Goal: Task Accomplishment & Management: Complete application form

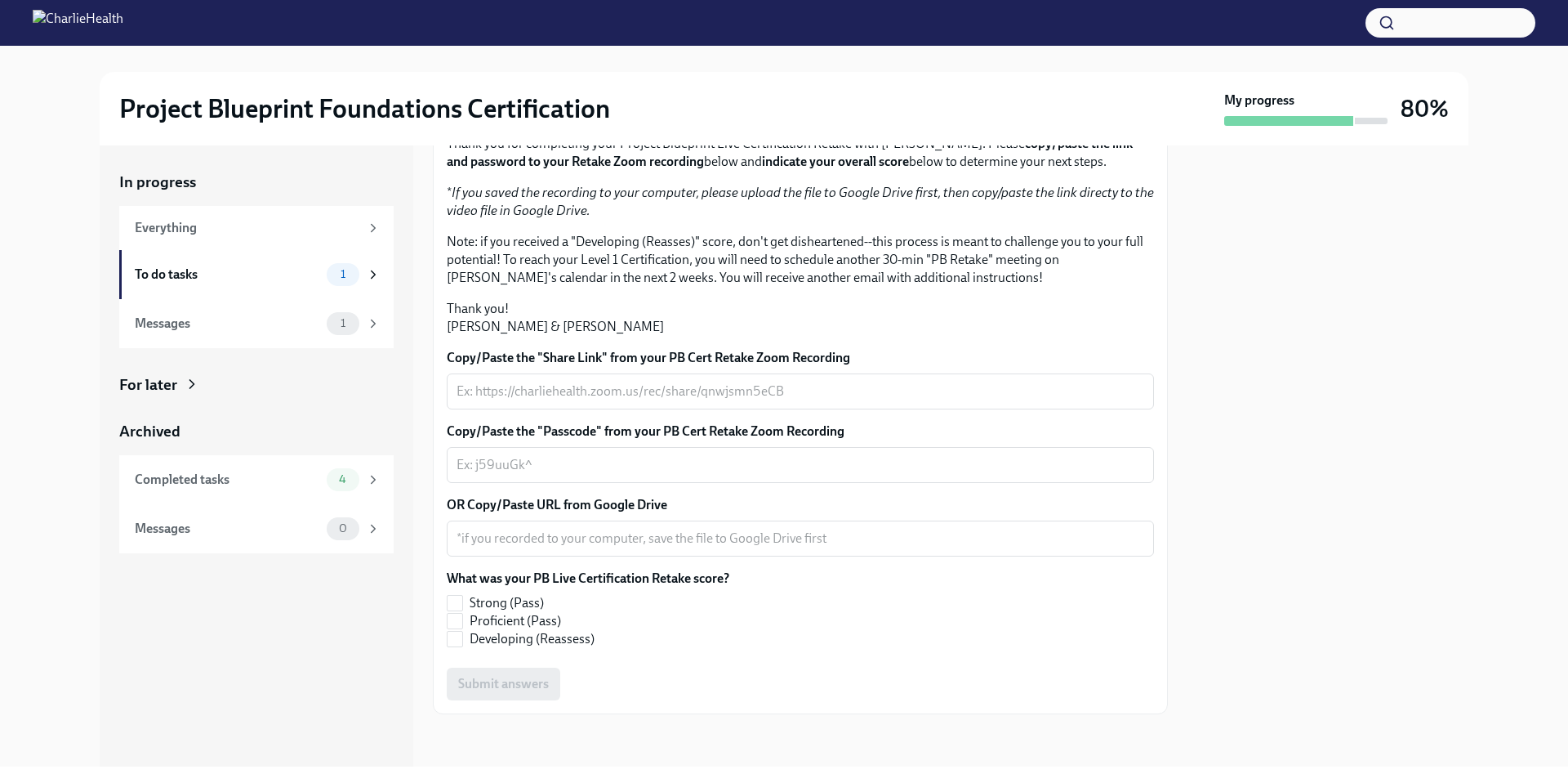
scroll to position [192, 0]
click at [618, 409] on div "x ​" at bounding box center [800, 391] width 708 height 36
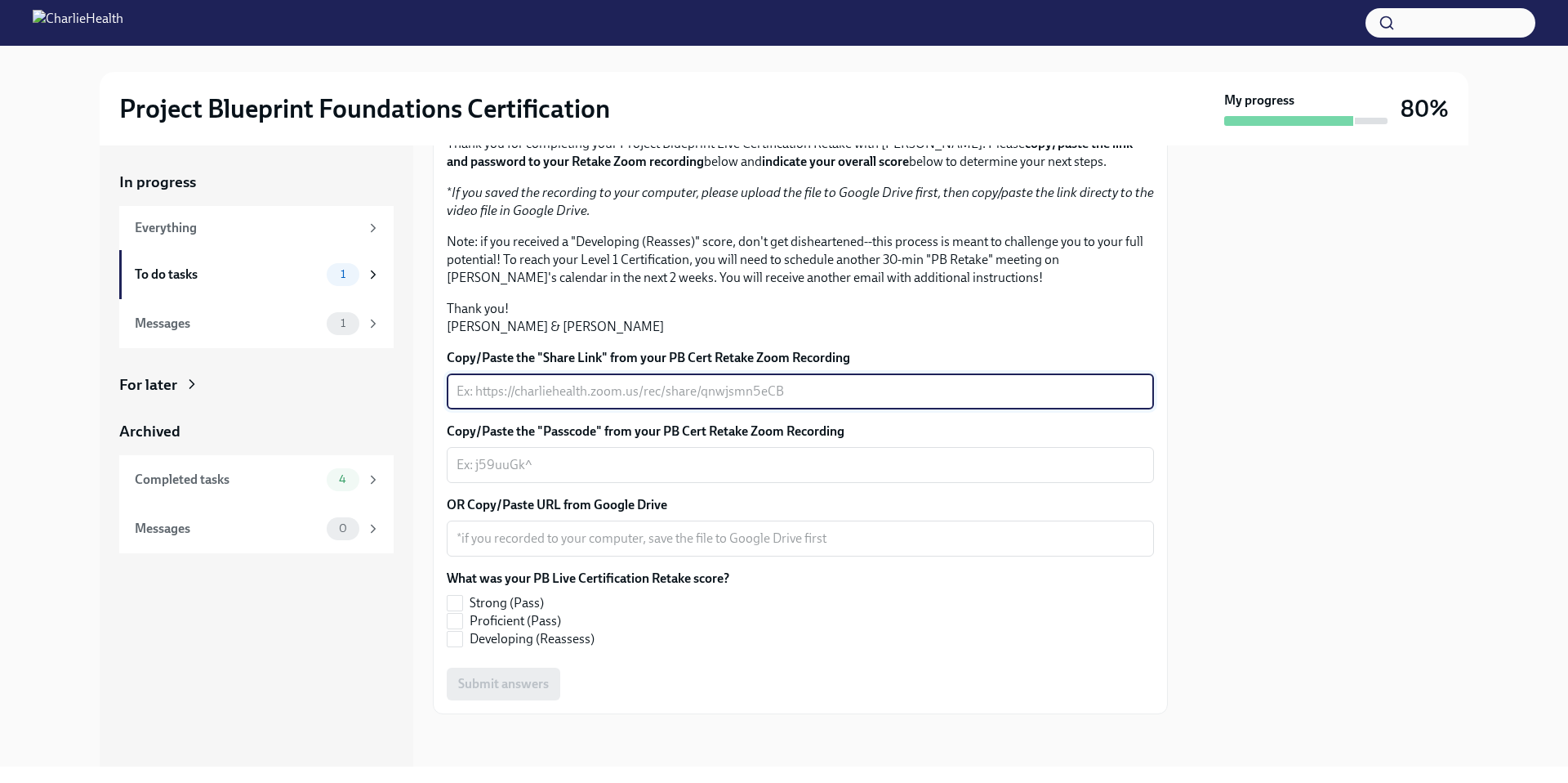
paste textarea "[URL][DOMAIN_NAME] Passcode: NU?N790*"
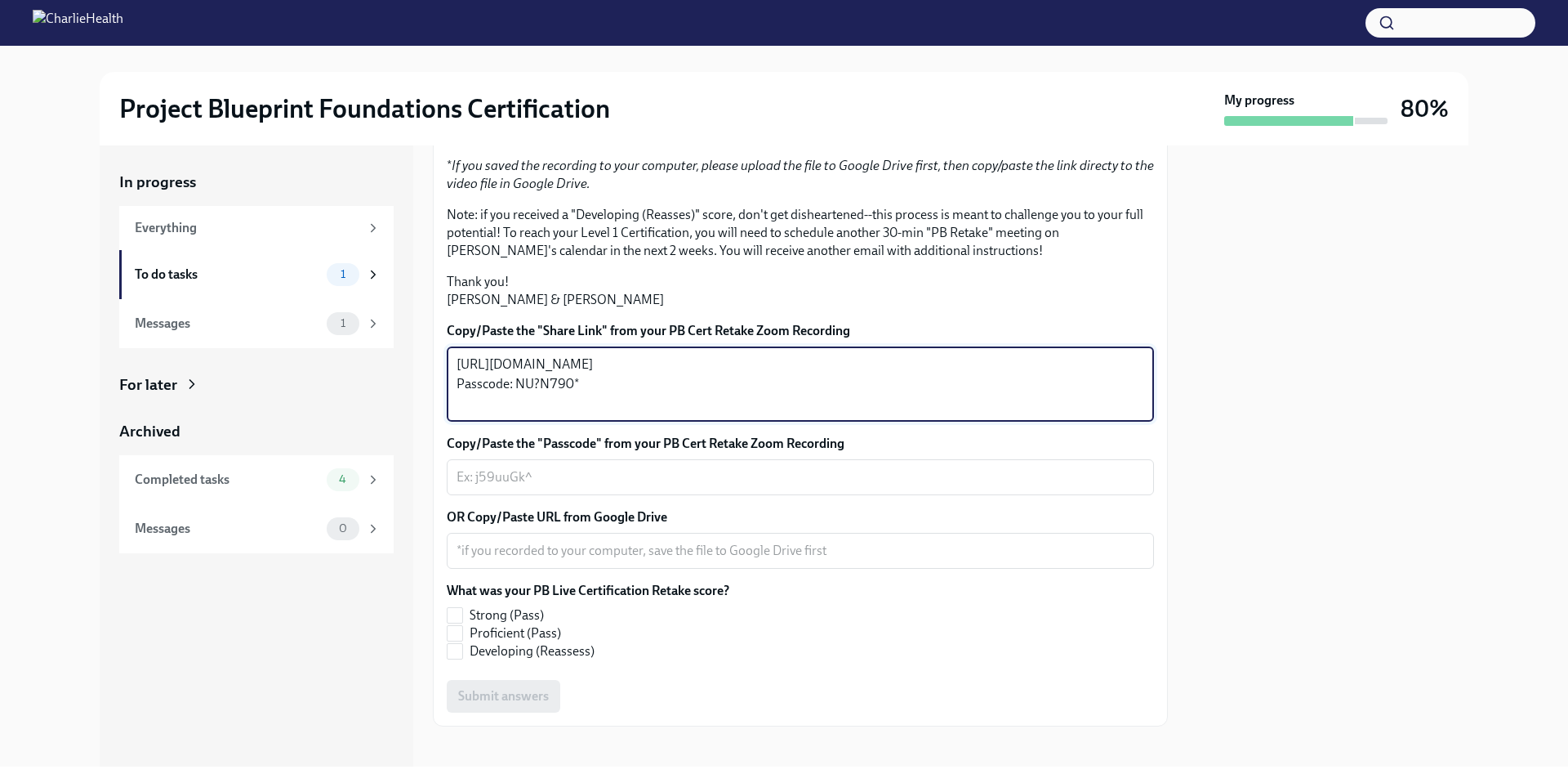
drag, startPoint x: 582, startPoint y: 574, endPoint x: 517, endPoint y: 573, distance: 65.0
click at [517, 413] on textarea "[URL][DOMAIN_NAME] Passcode: NU?N790*" at bounding box center [800, 384] width 688 height 59
type textarea "[URL][DOMAIN_NAME] Passcode: NU?N790*"
click at [511, 487] on textarea "Copy/Paste the "Passcode" from your PB Cert Retake Zoom Recording" at bounding box center [800, 477] width 688 height 20
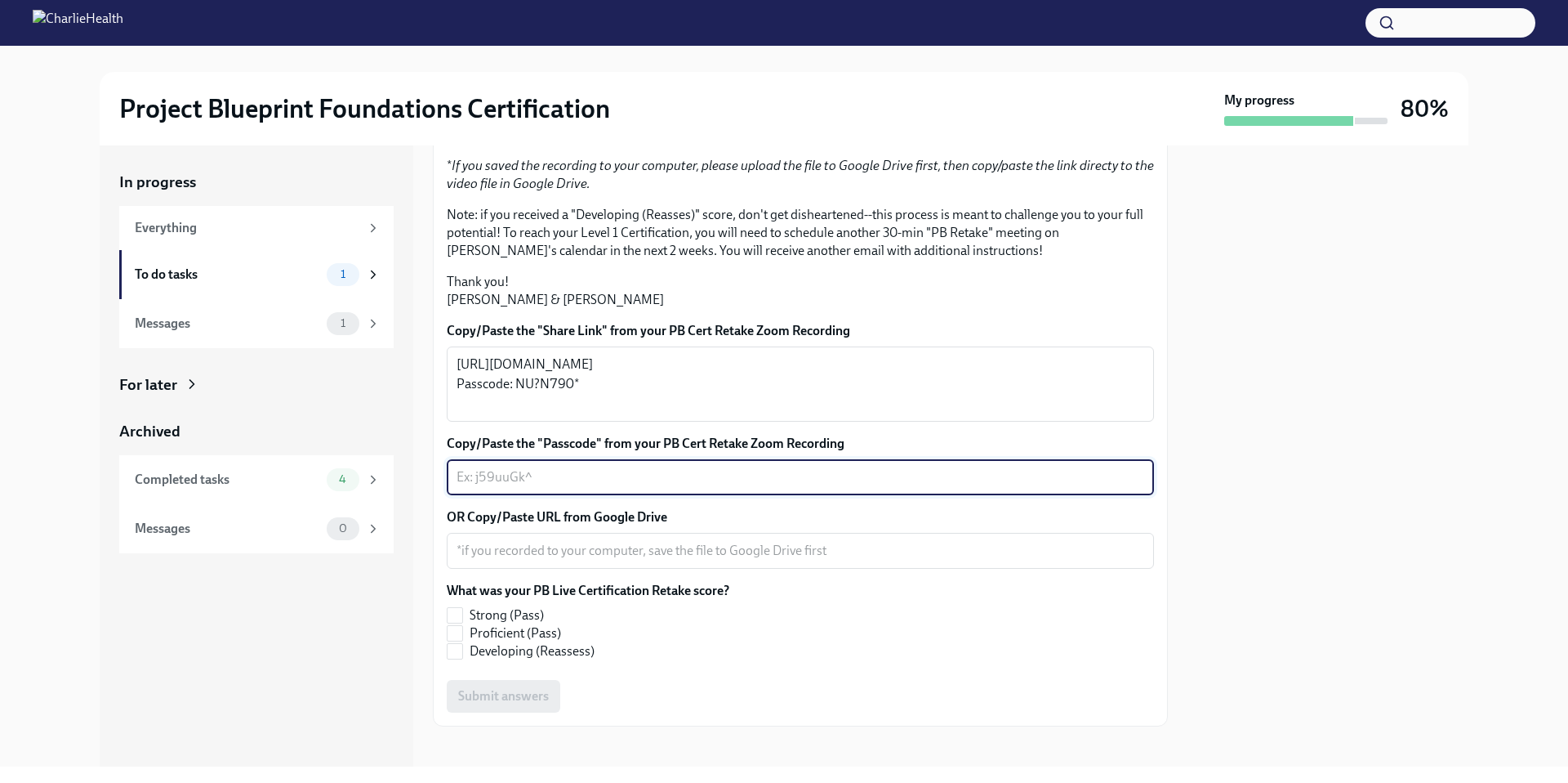
paste textarea "NU?N790*"
type textarea "NU?N790*"
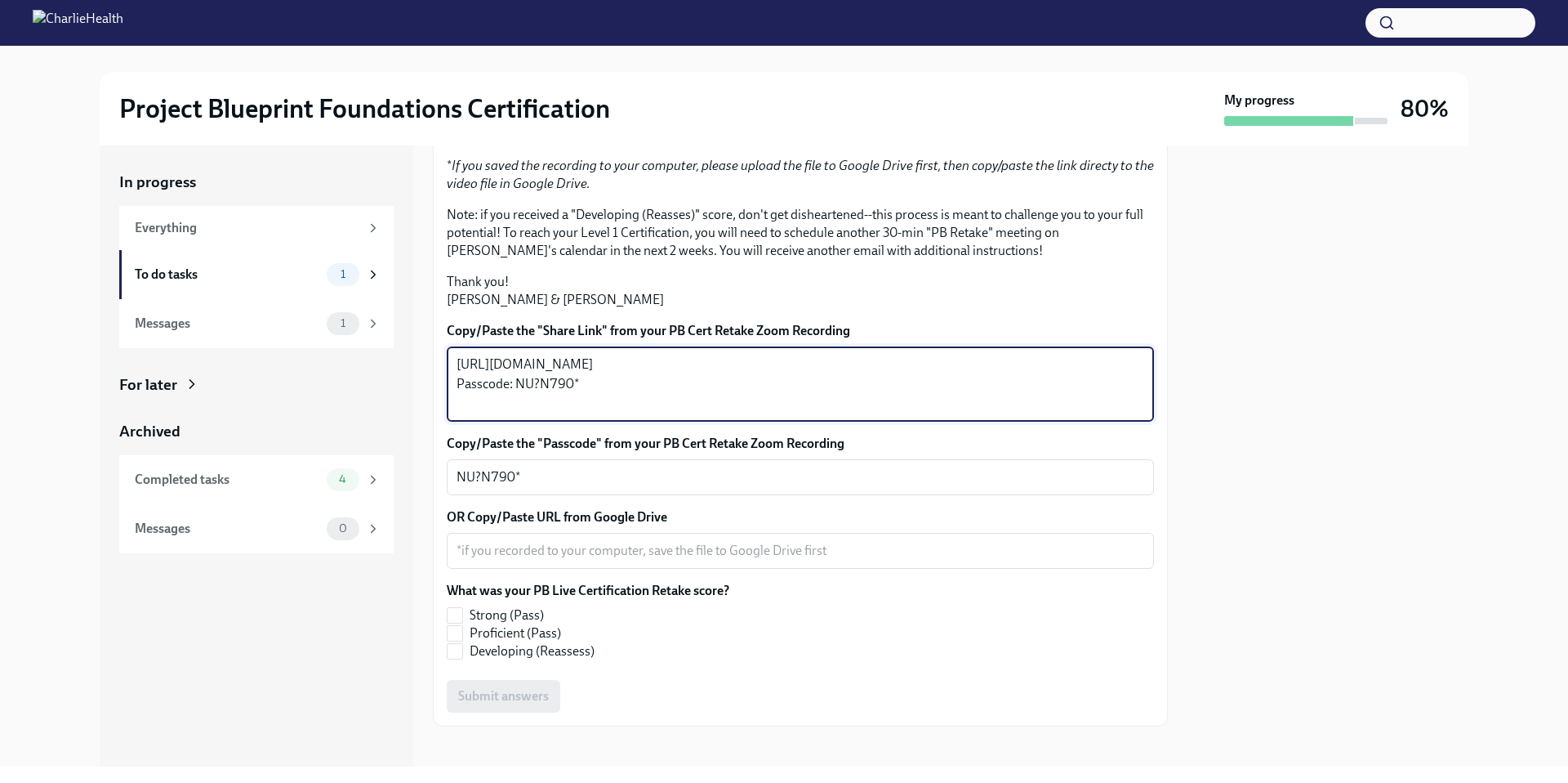
drag, startPoint x: 604, startPoint y: 571, endPoint x: 453, endPoint y: 579, distance: 151.2
click at [453, 422] on div "[URL][DOMAIN_NAME] Passcode: NU?N790* x ​" at bounding box center [800, 383] width 708 height 75
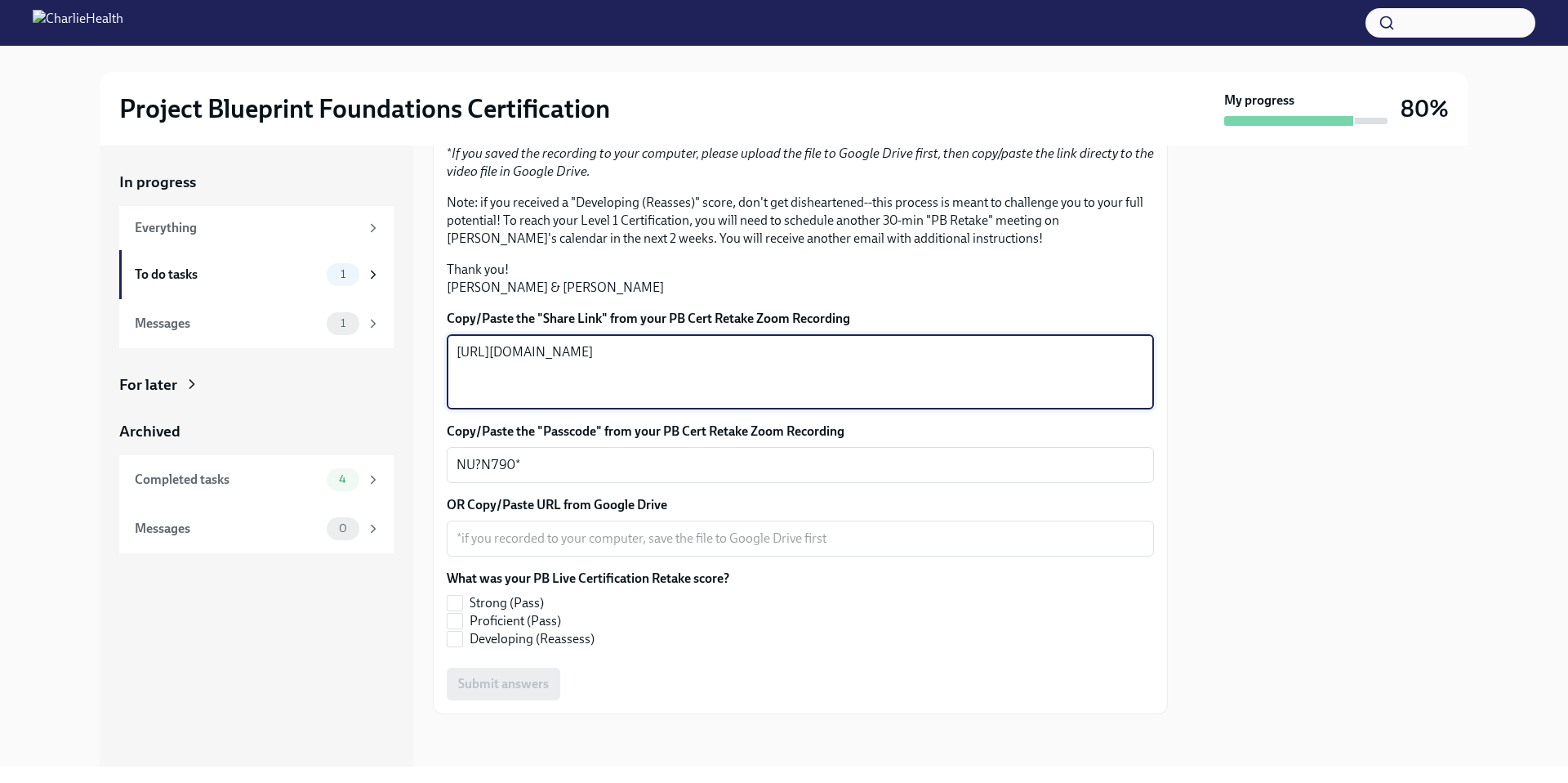
scroll to position [376, 0]
type textarea "[URL][DOMAIN_NAME]"
click at [455, 616] on input "Proficient (Pass)" at bounding box center [455, 621] width 15 height 15
checkbox input "true"
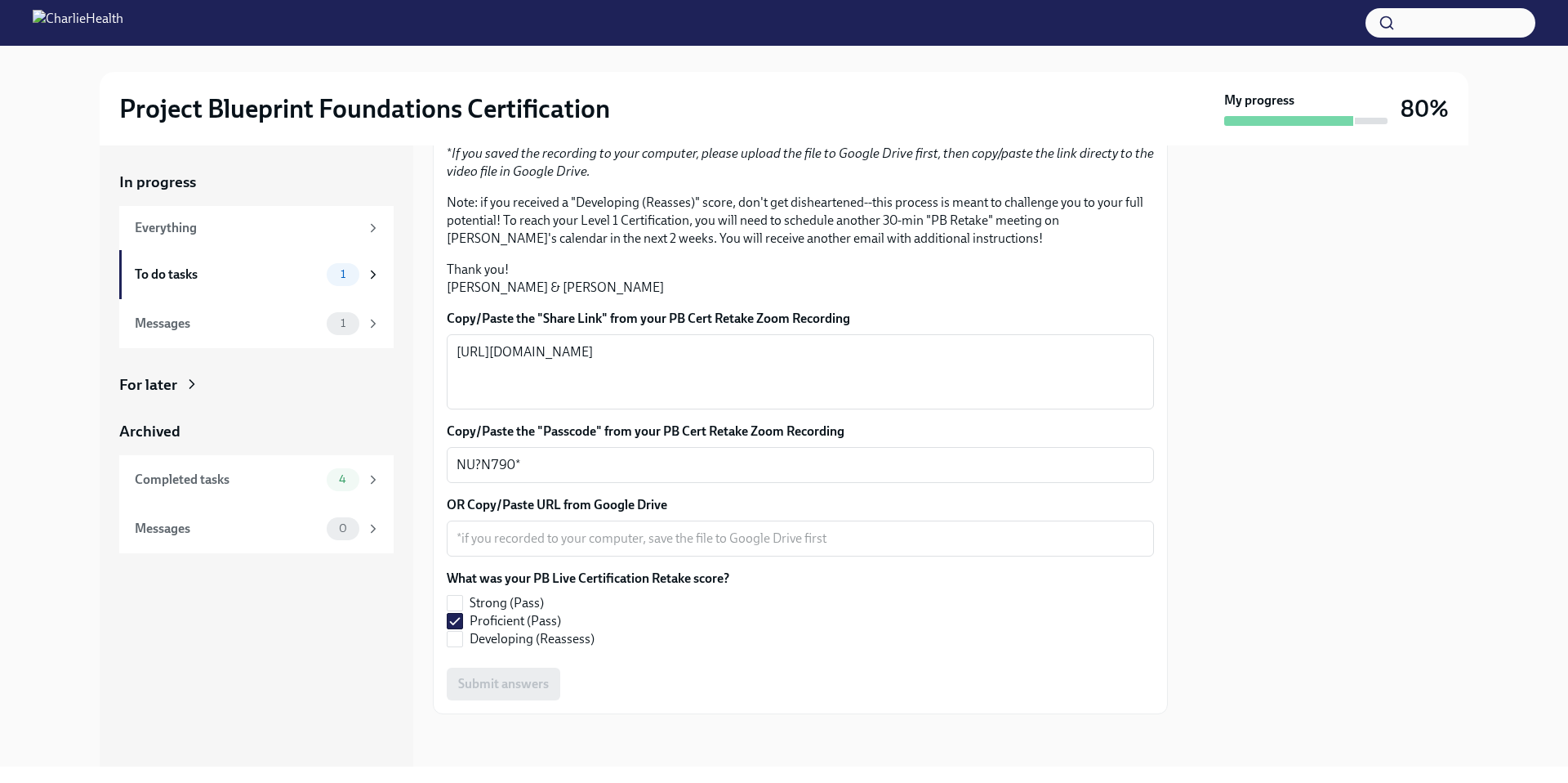
click at [476, 690] on div "Submit answers" at bounding box center [800, 684] width 708 height 33
click at [498, 688] on div "Submit answers" at bounding box center [800, 684] width 708 height 33
click at [588, 539] on textarea "OR Copy/Paste URL from Google Drive" at bounding box center [800, 539] width 688 height 20
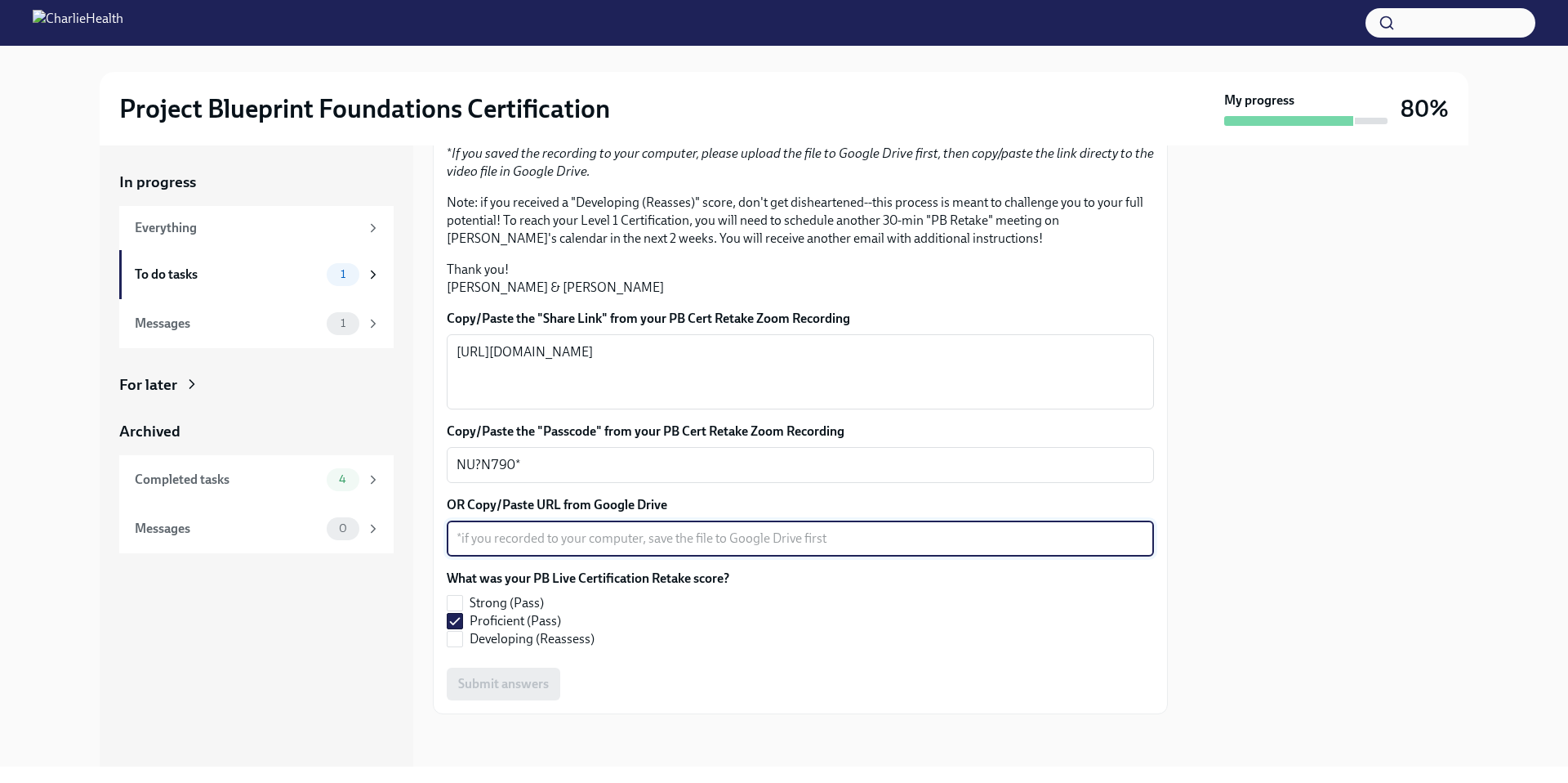
paste textarea "NU?N790*"
type textarea "NU?N790*"
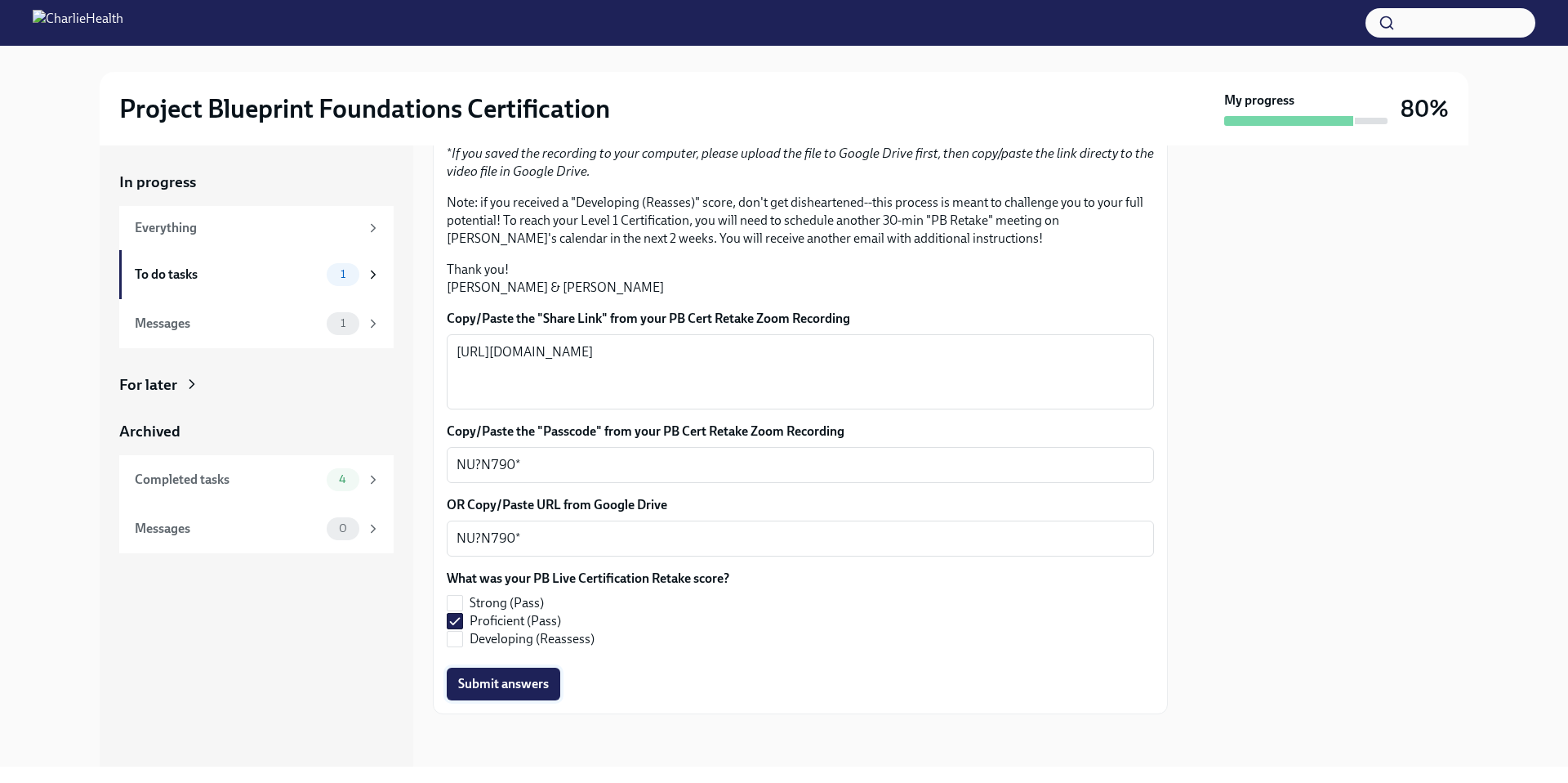
click at [506, 686] on span "Submit answers" at bounding box center [503, 684] width 91 height 16
